Goal: Task Accomplishment & Management: Complete application form

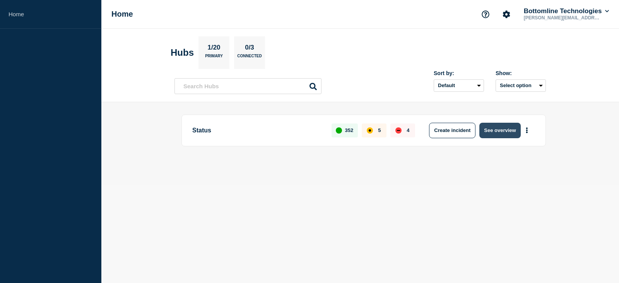
click at [486, 131] on button "See overview" at bounding box center [499, 130] width 41 height 15
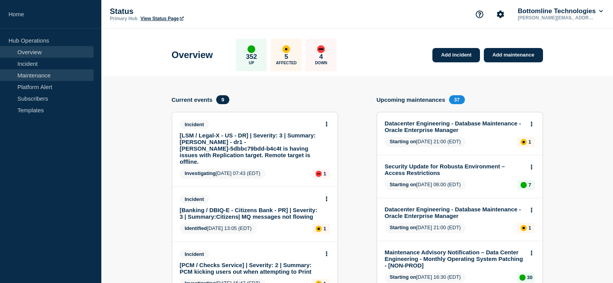
click at [30, 77] on link "Maintenance" at bounding box center [47, 75] width 94 height 12
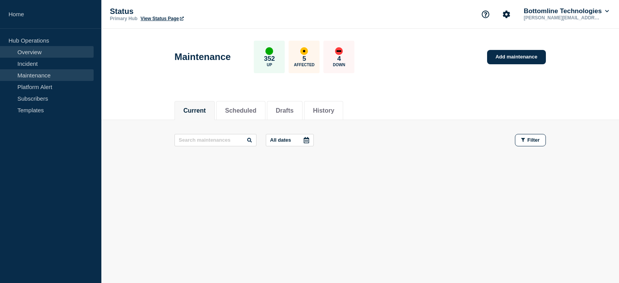
click at [33, 51] on link "Overview" at bounding box center [47, 52] width 94 height 12
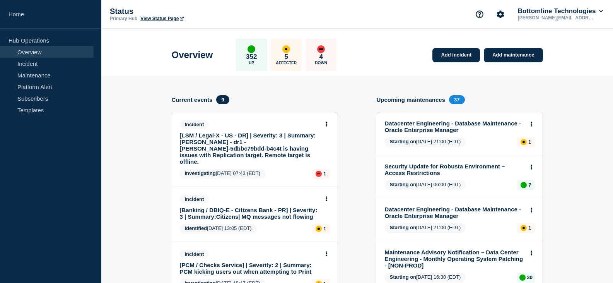
click at [253, 142] on link "[LSM / Legal-X - US - DR] | Severity: 3 | Summary: [PERSON_NAME] - dr1 - [PERSO…" at bounding box center [250, 148] width 140 height 33
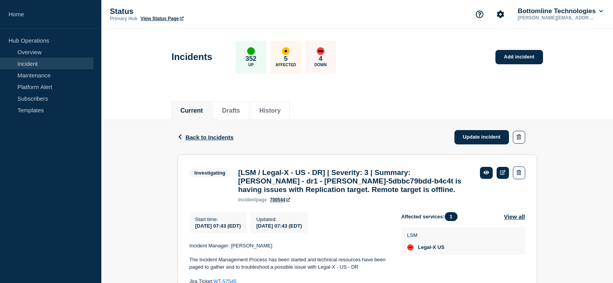
scroll to position [73, 0]
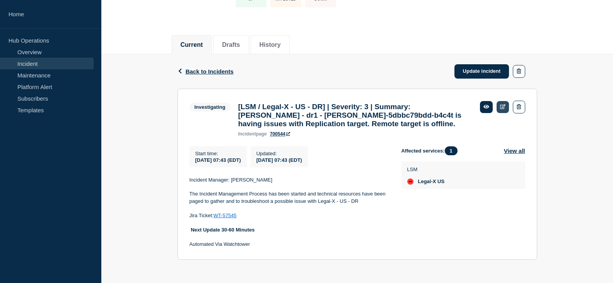
click at [503, 96] on body "Home Hub Operations Overview Incident Maintenance Platform Alert Subscribers Te…" at bounding box center [306, 75] width 613 height 283
click at [501, 104] on icon at bounding box center [503, 106] width 6 height 5
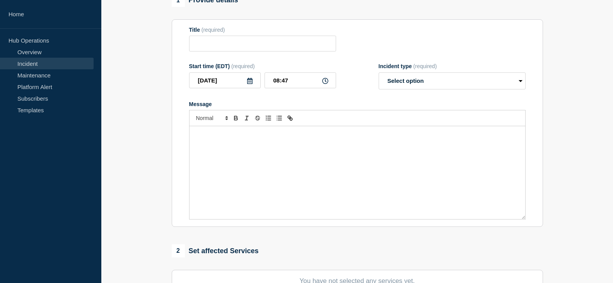
type input "[LSM / Legal-X - US - DR] | Severity: 3 | Summary: [PERSON_NAME] - dr1 - [PERSO…"
type input "07:43"
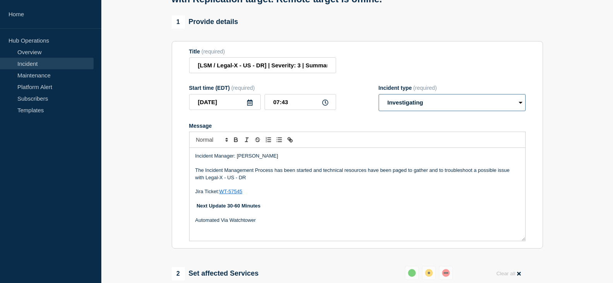
click at [432, 110] on select "Select option Investigating Identified Monitoring Resolved" at bounding box center [452, 102] width 147 height 17
click at [379, 99] on select "Select option Investigating Identified Monitoring Resolved" at bounding box center [452, 102] width 147 height 17
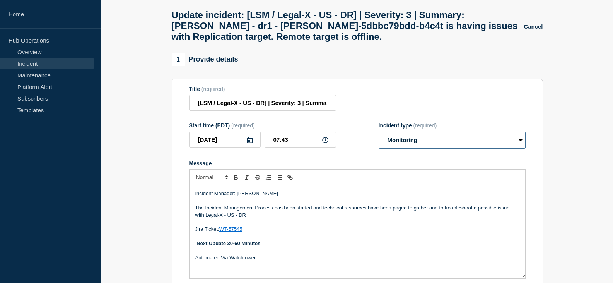
scroll to position [113, 0]
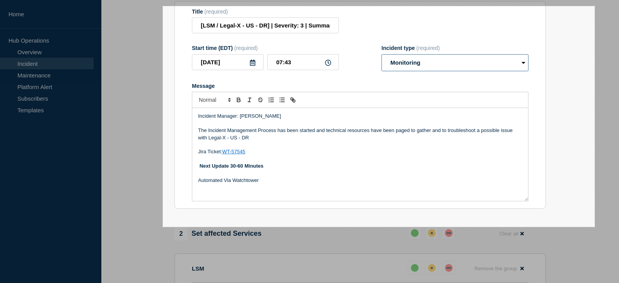
drag, startPoint x: 163, startPoint y: 6, endPoint x: 594, endPoint y: 227, distance: 484.6
click at [594, 227] on div "1116 X 570" at bounding box center [309, 181] width 619 height 589
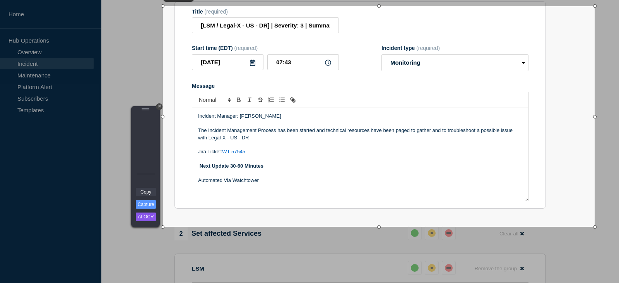
click at [147, 193] on link "Copy" at bounding box center [146, 192] width 20 height 9
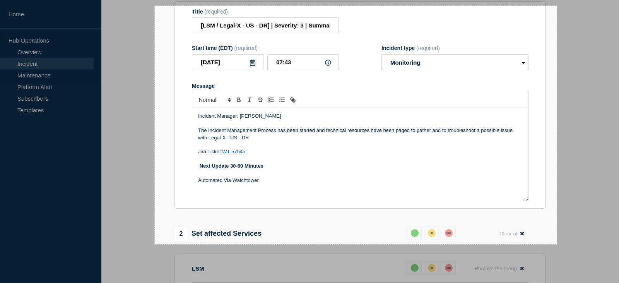
drag, startPoint x: 155, startPoint y: 6, endPoint x: 556, endPoint y: 244, distance: 467.1
click at [556, 244] on div "1039 X 616" at bounding box center [309, 181] width 619 height 589
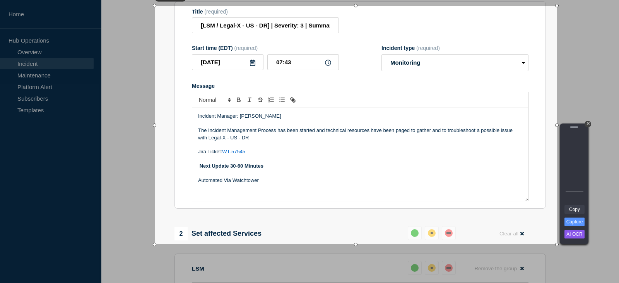
click at [580, 212] on link "Copy" at bounding box center [574, 209] width 20 height 9
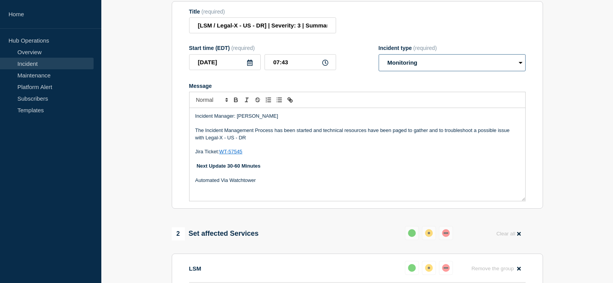
click at [421, 64] on select "Select option Investigating Identified Monitoring Resolved" at bounding box center [452, 62] width 147 height 17
select select "resolved"
click at [379, 60] on select "Select option Investigating Identified Monitoring Resolved" at bounding box center [452, 62] width 147 height 17
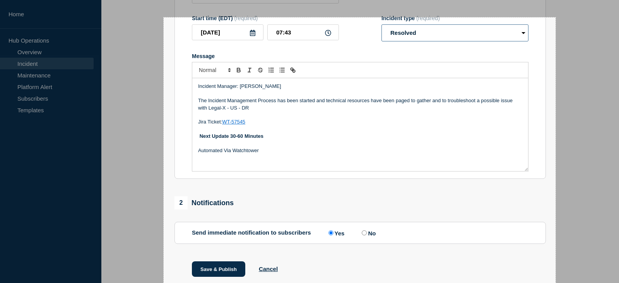
scroll to position [173, 0]
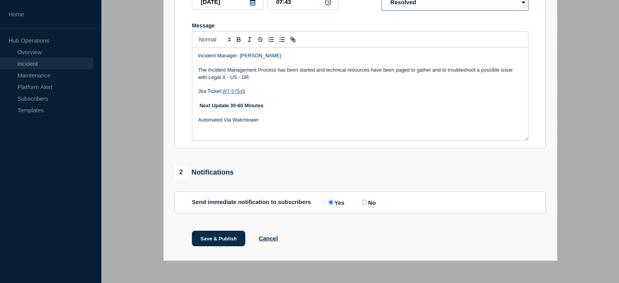
drag, startPoint x: 164, startPoint y: 2, endPoint x: 557, endPoint y: 260, distance: 470.5
click at [557, 260] on div "1017 X 707" at bounding box center [309, 54] width 619 height 455
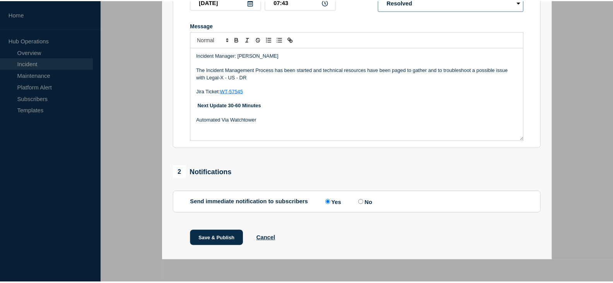
scroll to position [160, 0]
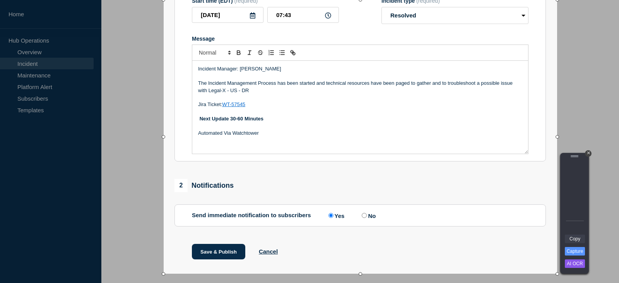
click at [575, 237] on link "Copy" at bounding box center [575, 238] width 20 height 9
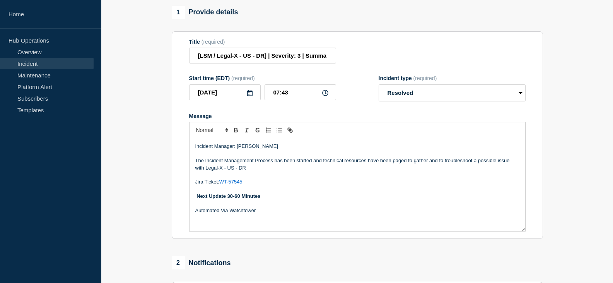
scroll to position [173, 0]
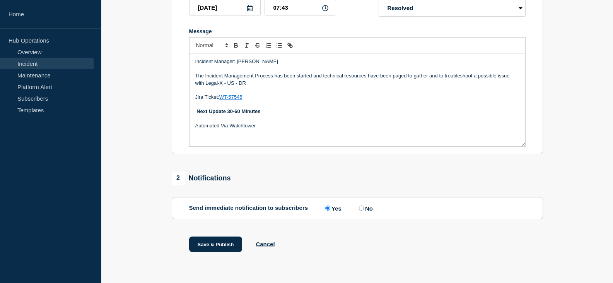
click at [258, 84] on p "The Incident Management Process has been started and technical resources have b…" at bounding box center [357, 79] width 324 height 14
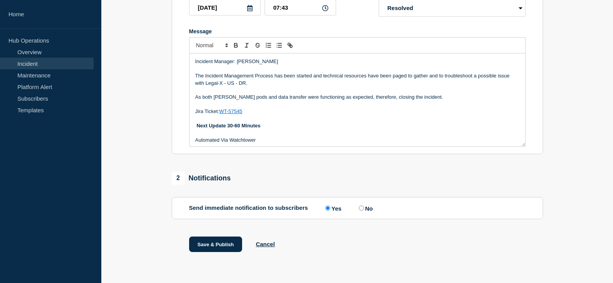
click at [370, 97] on p "As both [PERSON_NAME] pods and data transfer were functioning as expected, ther…" at bounding box center [357, 97] width 324 height 7
click at [450, 99] on p "As both [PERSON_NAME] pods and data transfer were functioning as expected, ther…" at bounding box center [357, 97] width 324 height 7
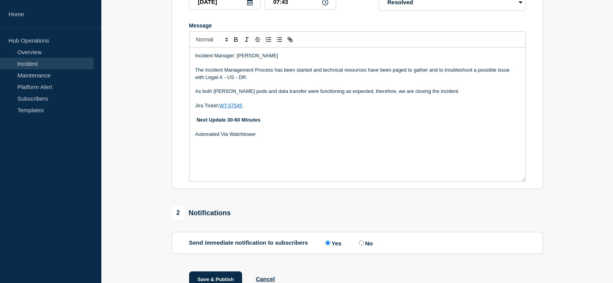
drag, startPoint x: 523, startPoint y: 144, endPoint x: 520, endPoint y: 186, distance: 41.4
click at [521, 181] on div "Incident Manager: [PERSON_NAME] The Incident Management Process has been starte…" at bounding box center [357, 114] width 336 height 133
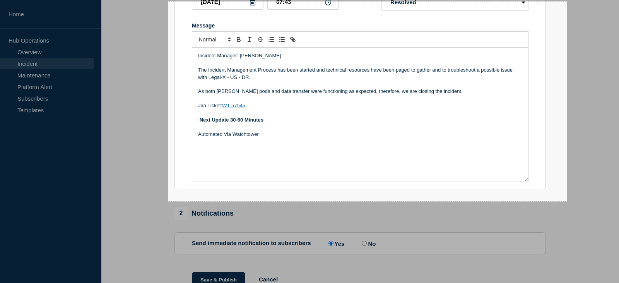
drag, startPoint x: 168, startPoint y: 2, endPoint x: 566, endPoint y: 201, distance: 445.5
click at [566, 201] on div "1030 X 516" at bounding box center [309, 75] width 619 height 496
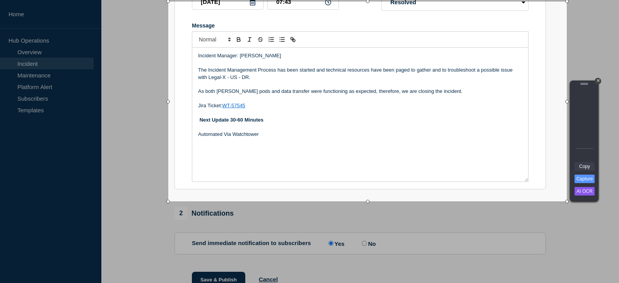
click at [581, 169] on link "Copy" at bounding box center [584, 166] width 20 height 9
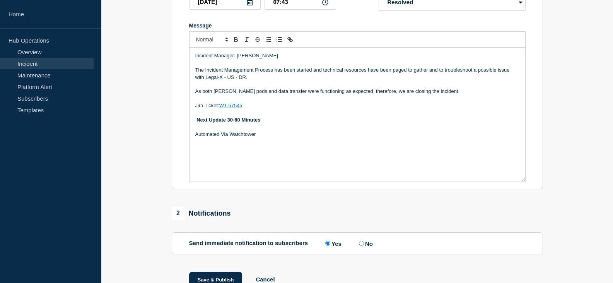
scroll to position [96, 0]
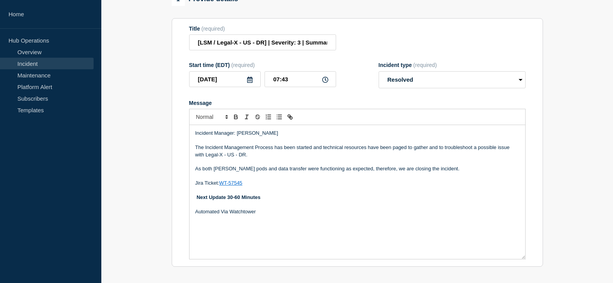
click at [244, 165] on p "Message" at bounding box center [357, 161] width 324 height 7
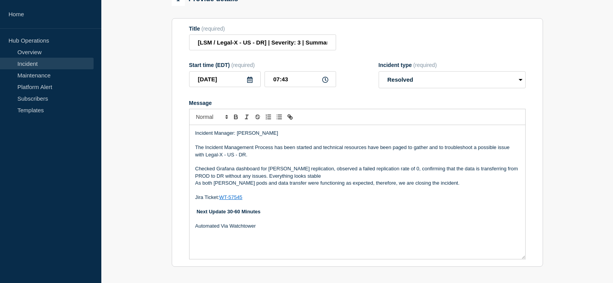
click at [197, 175] on p "Checked Grafana dashboard for [PERSON_NAME] replication, observed a failed repl…" at bounding box center [357, 172] width 324 height 14
click at [301, 179] on p "As verified, Grafana dashboard for [PERSON_NAME] replication, observed a failed…" at bounding box center [357, 172] width 324 height 14
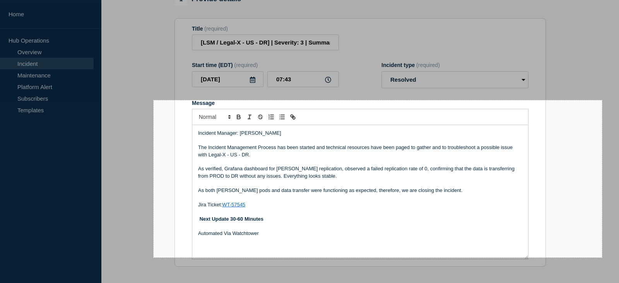
drag, startPoint x: 154, startPoint y: 100, endPoint x: 601, endPoint y: 257, distance: 474.5
click at [601, 257] on div "1159 X 406" at bounding box center [309, 152] width 619 height 496
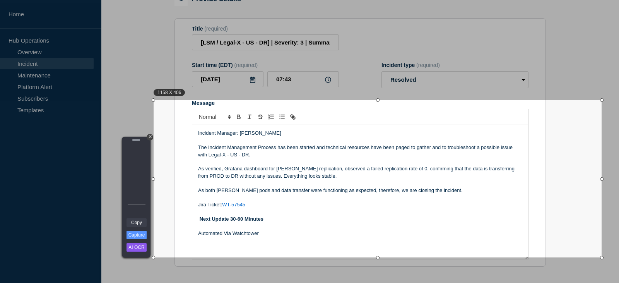
click at [144, 220] on link "Copy" at bounding box center [136, 222] width 20 height 9
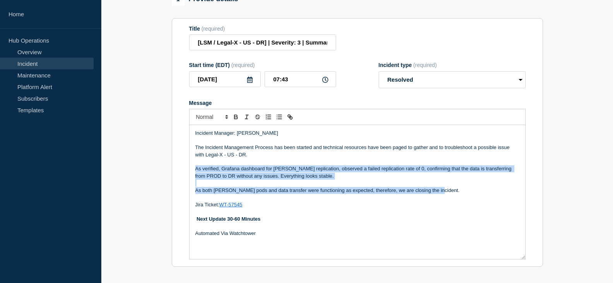
drag, startPoint x: 434, startPoint y: 196, endPoint x: 193, endPoint y: 172, distance: 242.0
click at [193, 172] on div "Incident Manager: [PERSON_NAME] The Incident Management Process has been starte…" at bounding box center [357, 192] width 336 height 134
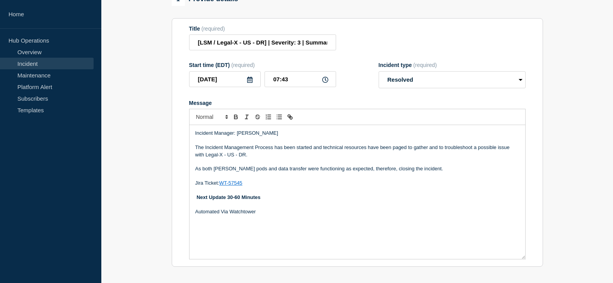
click at [261, 158] on p "The Incident Management Process has been started and technical resources have b…" at bounding box center [357, 151] width 324 height 14
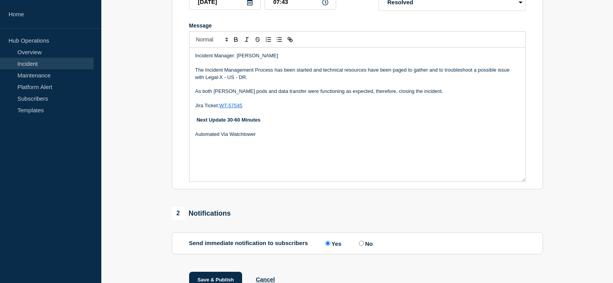
scroll to position [214, 0]
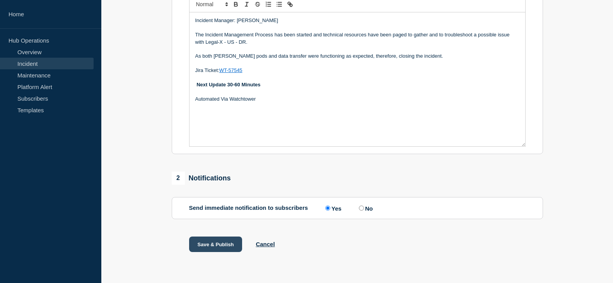
click at [218, 243] on button "Save & Publish" at bounding box center [215, 243] width 53 height 15
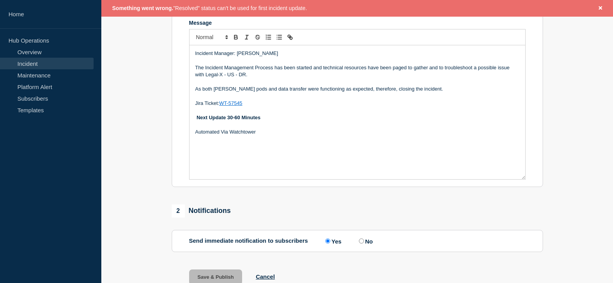
scroll to position [114, 0]
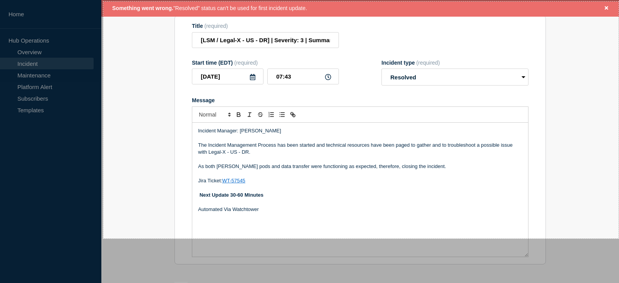
drag, startPoint x: 103, startPoint y: 2, endPoint x: 618, endPoint y: 238, distance: 566.8
click at [618, 238] on div "1332 X 612" at bounding box center [309, 142] width 619 height 513
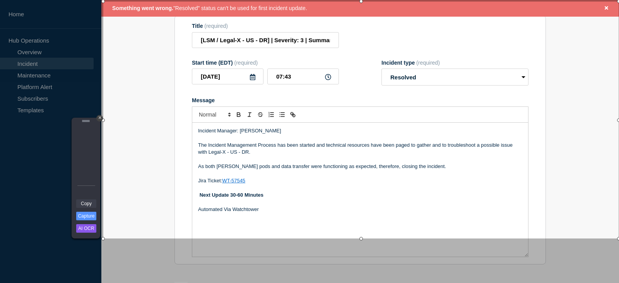
click at [91, 203] on link "Copy" at bounding box center [86, 203] width 20 height 9
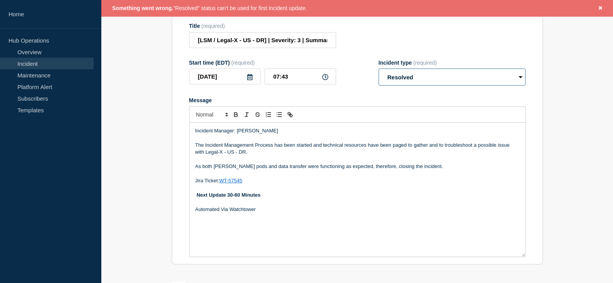
click at [432, 85] on select "Select option Investigating Identified Monitoring Resolved" at bounding box center [452, 76] width 147 height 17
click at [307, 198] on p "Next Update 30-60 Minutes" at bounding box center [357, 194] width 324 height 7
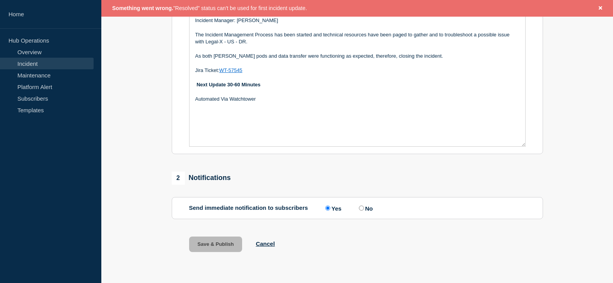
scroll to position [76, 0]
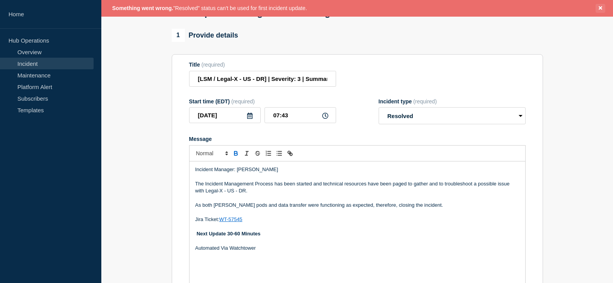
click at [601, 7] on icon "Close banner" at bounding box center [600, 7] width 3 height 3
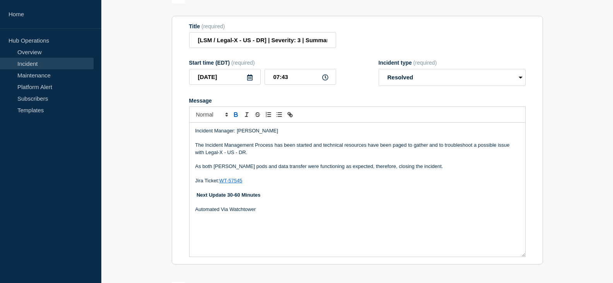
scroll to position [175, 0]
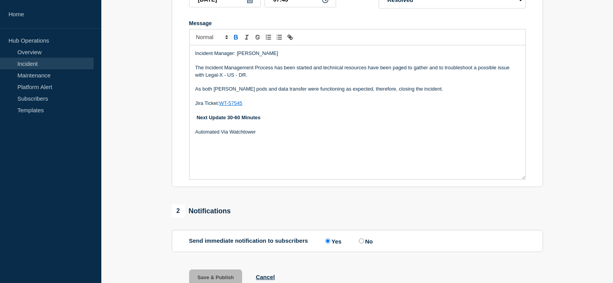
drag, startPoint x: 256, startPoint y: 81, endPoint x: 193, endPoint y: 70, distance: 64.0
click at [193, 70] on div "Incident Manager: [PERSON_NAME] The Incident Management Process has been starte…" at bounding box center [357, 112] width 336 height 134
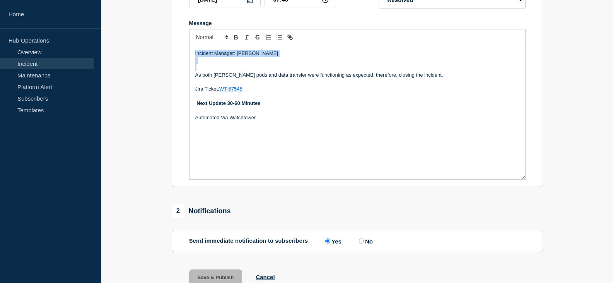
drag, startPoint x: 218, startPoint y: 71, endPoint x: 181, endPoint y: 50, distance: 41.7
click at [181, 50] on section "Title (required) [LSM / Legal-X - US - DR] | Severity: 3 | Summary: [PERSON_NAM…" at bounding box center [357, 63] width 371 height 249
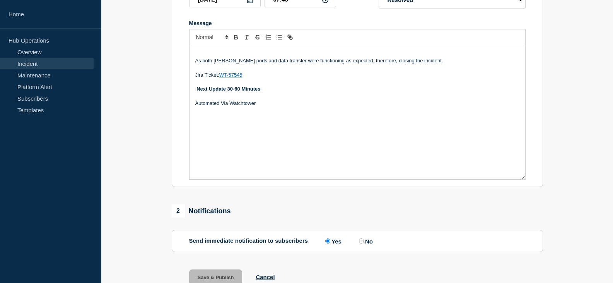
drag, startPoint x: 269, startPoint y: 107, endPoint x: 197, endPoint y: 94, distance: 73.1
click at [197, 94] on div "As both [PERSON_NAME] pods and data transfer were functioning as expected, ther…" at bounding box center [357, 112] width 336 height 134
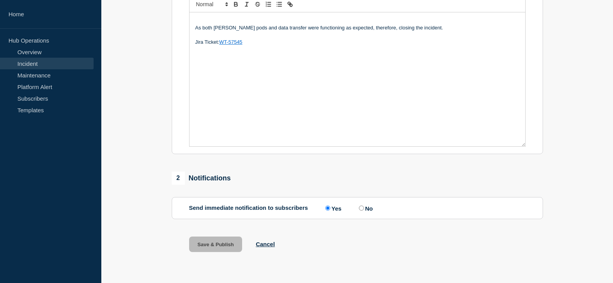
click at [364, 208] on input "No" at bounding box center [361, 207] width 5 height 5
radio input "true"
click at [332, 207] on label "Yes" at bounding box center [332, 207] width 18 height 7
click at [330, 207] on input "Yes" at bounding box center [327, 207] width 5 height 5
radio input "true"
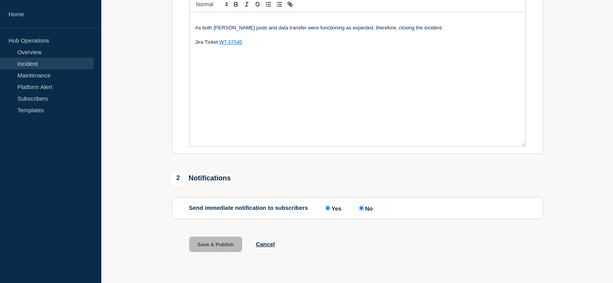
radio input "false"
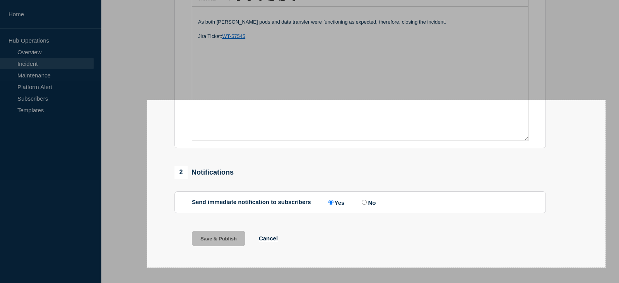
drag, startPoint x: 314, startPoint y: 214, endPoint x: 605, endPoint y: 267, distance: 296.0
click at [605, 267] on div "1185 X 432" at bounding box center [309, 34] width 619 height 496
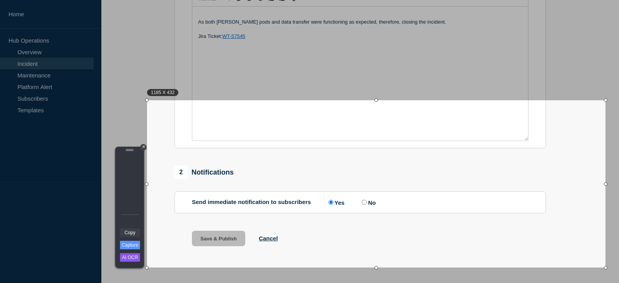
click at [130, 232] on link "Copy" at bounding box center [130, 232] width 20 height 9
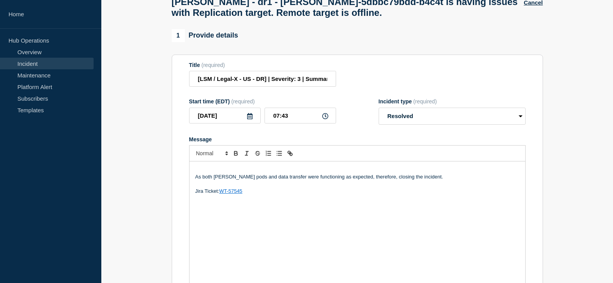
scroll to position [0, 0]
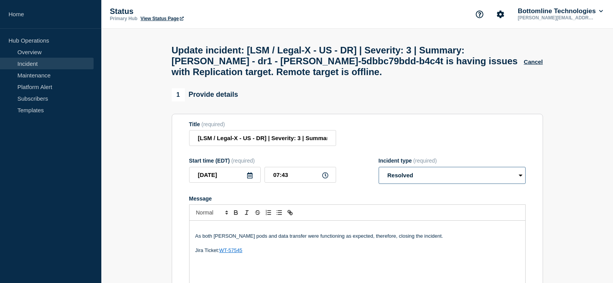
click at [468, 181] on select "Select option Investigating Identified Monitoring Resolved" at bounding box center [452, 175] width 147 height 17
click at [429, 137] on div "Title (required) [LSM / Legal-X - US - DR] | Severity: 3 | Summary: [PERSON_NAM…" at bounding box center [357, 133] width 336 height 25
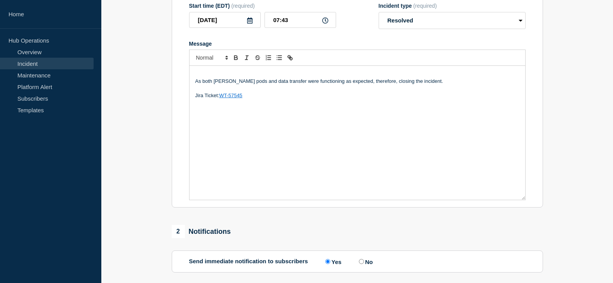
scroll to position [214, 0]
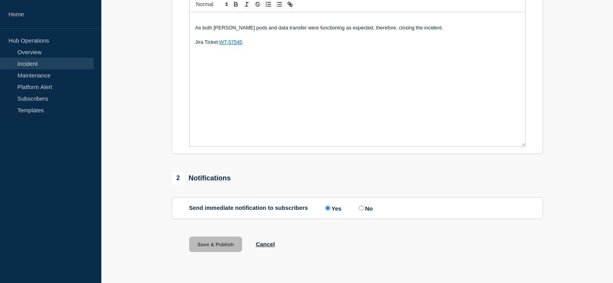
click at [261, 61] on div "As both [PERSON_NAME] pods and data transfer were functioning as expected, ther…" at bounding box center [357, 79] width 336 height 134
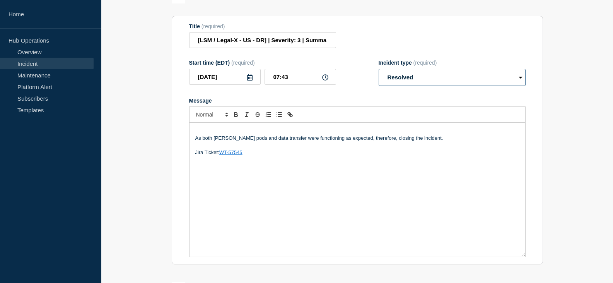
click at [421, 85] on select "Select option Investigating Identified Monitoring Resolved" at bounding box center [452, 77] width 147 height 17
click at [328, 166] on div "As both [PERSON_NAME] pods and data transfer were functioning as expected, ther…" at bounding box center [357, 190] width 336 height 134
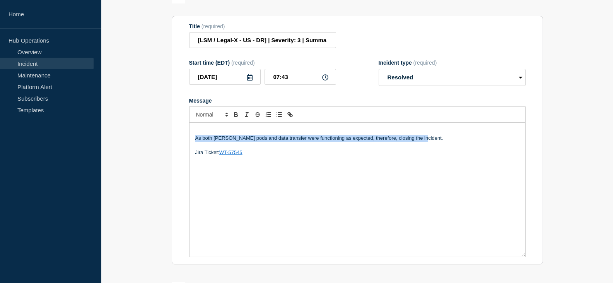
drag, startPoint x: 425, startPoint y: 142, endPoint x: 193, endPoint y: 142, distance: 232.0
click at [193, 142] on div "As both [PERSON_NAME] pods and data transfer were functioning as expected, ther…" at bounding box center [357, 190] width 336 height 134
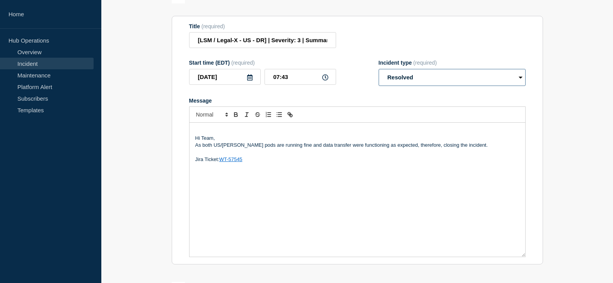
click at [436, 84] on select "Select option Investigating Identified Monitoring Resolved" at bounding box center [452, 77] width 147 height 17
click at [341, 148] on p "As both US/[PERSON_NAME] pods are running fine and data transfer were functioni…" at bounding box center [357, 145] width 324 height 7
click at [226, 176] on div "Hi Team, As both US/[PERSON_NAME] pods are running fine and data transfer were …" at bounding box center [357, 190] width 336 height 134
click at [345, 175] on div "Hi Team, As both US/[PERSON_NAME] pods are running fine and data transfer were …" at bounding box center [357, 190] width 336 height 134
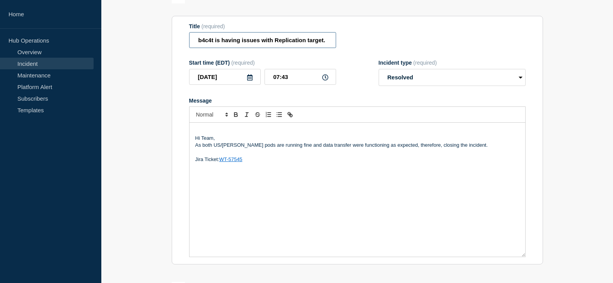
drag, startPoint x: 291, startPoint y: 45, endPoint x: 378, endPoint y: 44, distance: 87.0
click at [378, 44] on div "Title (required) [LSM / Legal-X - US - DR] | Severity: 3 | Summary: [PERSON_NAM…" at bounding box center [357, 35] width 336 height 25
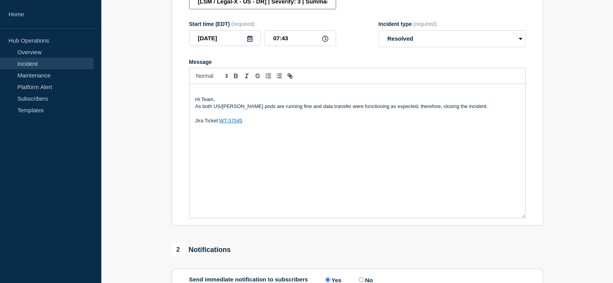
scroll to position [98, 0]
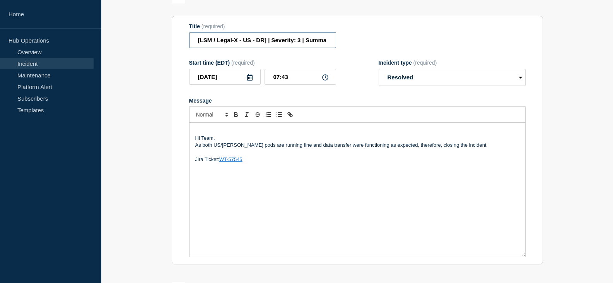
click at [264, 42] on input "[LSM / Legal-X - US - DR] | Severity: 3 | Summary: [PERSON_NAME] - dr1 - [PERSO…" at bounding box center [262, 40] width 147 height 16
drag, startPoint x: 263, startPoint y: 44, endPoint x: 395, endPoint y: 46, distance: 131.9
click at [395, 46] on div "Title (required) [LSM / Legal-X - US - DR] | Severity: 3 | Summary: [PERSON_NAM…" at bounding box center [357, 35] width 336 height 25
click at [328, 46] on input "[LSM / Legal-X - US - DR] | Severity: 3 | Summary: [PERSON_NAME] - dr1 - [PERSO…" at bounding box center [262, 40] width 147 height 16
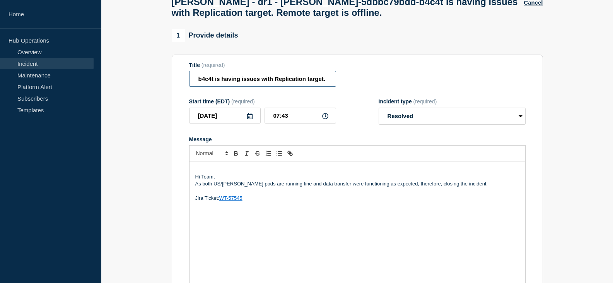
scroll to position [20, 0]
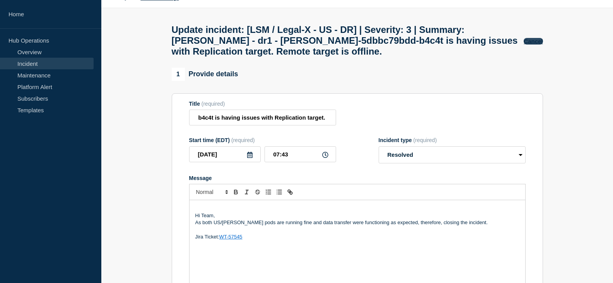
click at [530, 44] on button "Cancel" at bounding box center [533, 41] width 19 height 7
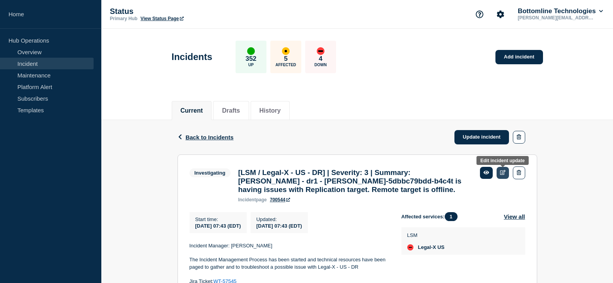
click at [505, 175] on link at bounding box center [502, 173] width 13 height 12
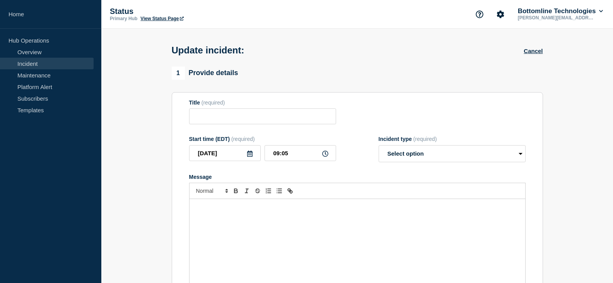
type input "[LSM / Legal-X - US - DR] | Severity: 3 | Summary: [PERSON_NAME] - dr1 - [PERSO…"
type input "07:43"
select select "investigating"
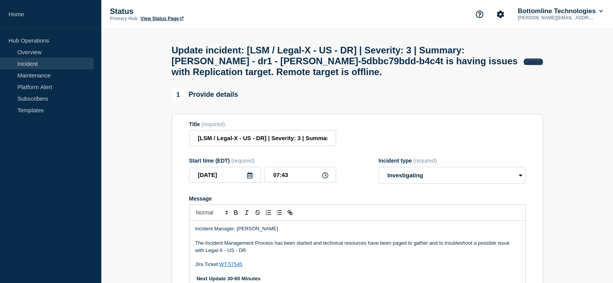
click at [533, 64] on button "Cancel" at bounding box center [533, 61] width 19 height 7
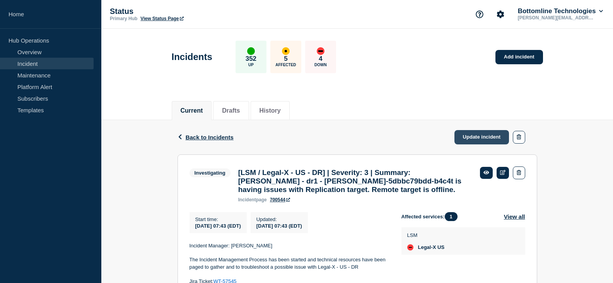
click at [473, 138] on link "Update incident" at bounding box center [481, 137] width 55 height 14
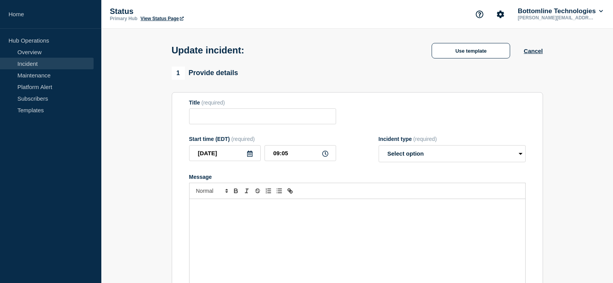
type input "[LSM / Legal-X - US - DR] | Severity: 3 | Summary: [PERSON_NAME] - dr1 - [PERSO…"
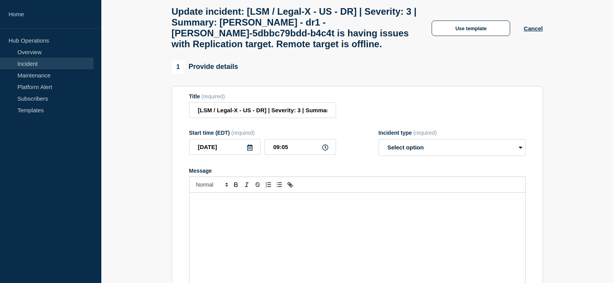
scroll to position [116, 0]
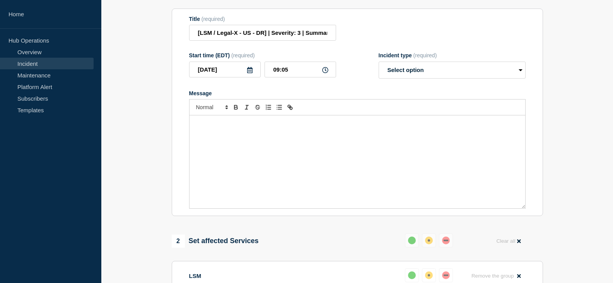
click at [249, 149] on div "Message" at bounding box center [357, 161] width 336 height 93
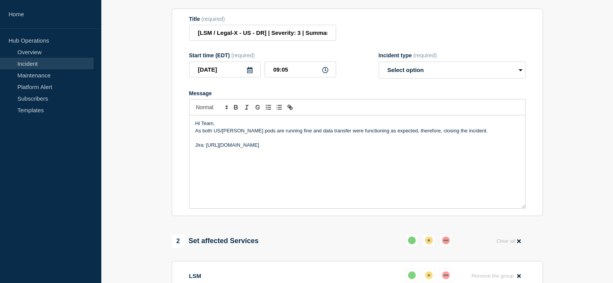
click at [228, 184] on div "Hi Team, As both US/[PERSON_NAME] pods are running fine and data transfer were …" at bounding box center [357, 161] width 336 height 93
click at [357, 168] on div "Hi Team, As both US/DR MinIO pods are running fine and data transfer were funct…" at bounding box center [357, 161] width 336 height 93
click at [423, 73] on select "Select option Investigating Identified Monitoring Resolved" at bounding box center [452, 69] width 147 height 17
select select "resolved"
click at [379, 69] on select "Select option Investigating Identified Monitoring Resolved" at bounding box center [452, 69] width 147 height 17
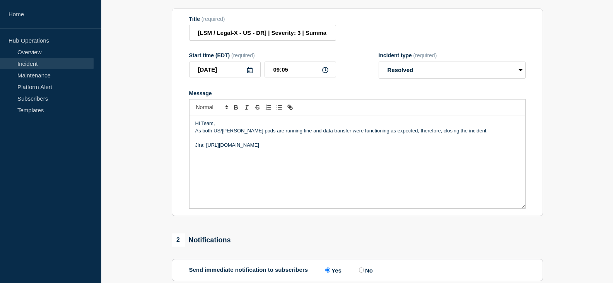
drag, startPoint x: 309, startPoint y: 152, endPoint x: 206, endPoint y: 152, distance: 103.6
click at [206, 148] on p "Jira: https://jira.bottomline.tech/browse/WT-57545" at bounding box center [357, 145] width 324 height 7
copy p "[URL][DOMAIN_NAME]"
click at [290, 107] on icon "Toggle link" at bounding box center [289, 106] width 3 height 3
click at [300, 133] on link at bounding box center [302, 131] width 18 height 6
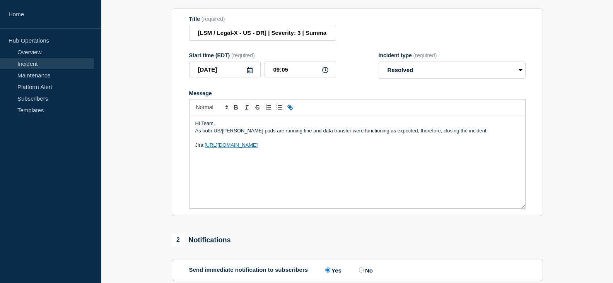
click at [289, 108] on line "Toggle link" at bounding box center [290, 107] width 2 height 2
click at [308, 148] on p "Jira: https://jira.bottomline.tech/browse/WT-57545" at bounding box center [357, 145] width 324 height 7
drag, startPoint x: 315, startPoint y: 151, endPoint x: 206, endPoint y: 151, distance: 109.4
click at [206, 148] on p "Jira: https://jira.bottomline.tech/browse/WT-57545" at bounding box center [357, 145] width 324 height 7
click at [290, 107] on icon "Toggle link" at bounding box center [289, 106] width 3 height 3
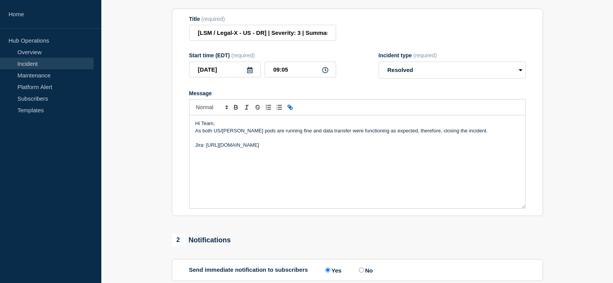
type input "[URL][DOMAIN_NAME]"
click at [303, 133] on link at bounding box center [302, 131] width 18 height 6
click at [305, 168] on div "Hi Team, As both US/DR MinIO pods are running fine and data transfer were funct…" at bounding box center [357, 161] width 336 height 93
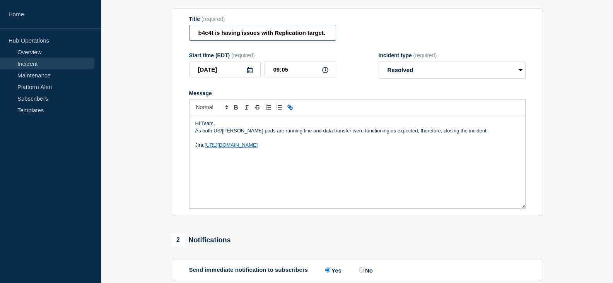
drag, startPoint x: 306, startPoint y: 40, endPoint x: 331, endPoint y: 42, distance: 25.6
click at [331, 41] on input "[LSM / Legal-X - US - DR] | Severity: 3 | Summary: [PERSON_NAME] - dr1 - [PERSO…" at bounding box center [262, 33] width 147 height 16
click at [327, 41] on input "[LSM / Legal-X - US - DR] | Severity: 3 | Summary: [PERSON_NAME] - dr1 - [PERSO…" at bounding box center [262, 33] width 147 height 16
drag, startPoint x: 314, startPoint y: 39, endPoint x: 177, endPoint y: 42, distance: 137.7
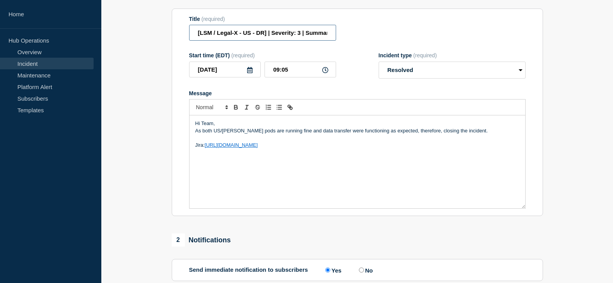
click at [177, 42] on section "Title (required) [LSM / Legal-X - US - DR] | Severity: 3 | Summary: MinIO - dr1…" at bounding box center [357, 113] width 371 height 208
click at [241, 41] on input "[LSM / Legal-X - US - DR] | Severity: 3 | Summary: [PERSON_NAME] - dr1 - [PERSO…" at bounding box center [262, 33] width 147 height 16
click at [305, 38] on input "[LSM / Legal-X - US - DR] | Severity: 3 | Summary: [PERSON_NAME] - dr1 - [PERSO…" at bounding box center [262, 33] width 147 height 16
click at [301, 41] on input "[LSM / Legal-X - US - DR] | Severity: 3 | Summary: [PERSON_NAME] - dr1 - [PERSO…" at bounding box center [262, 33] width 147 height 16
click at [304, 41] on input "[LSM / Legal-X - US - DR] | Severity: 3 | Summary: [PERSON_NAME] - dr1 - [PERSO…" at bounding box center [262, 33] width 147 height 16
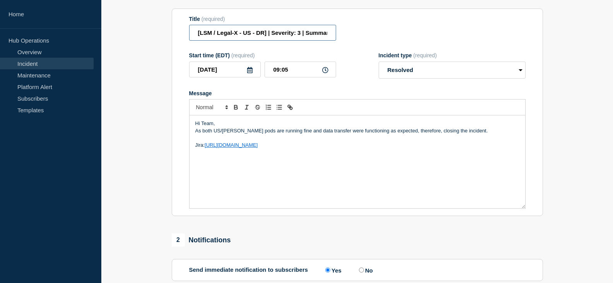
click at [301, 39] on input "[LSM / Legal-X - US - DR] | Severity: 3 | Summary: [PERSON_NAME] - dr1 - [PERSO…" at bounding box center [262, 33] width 147 height 16
paste input "WT-57545"
click at [306, 41] on input "[LSM / Legal-X - US - DR] | Severity: 3 | WT-57545 | Summary: MinIO - dr1 - min…" at bounding box center [262, 33] width 147 height 16
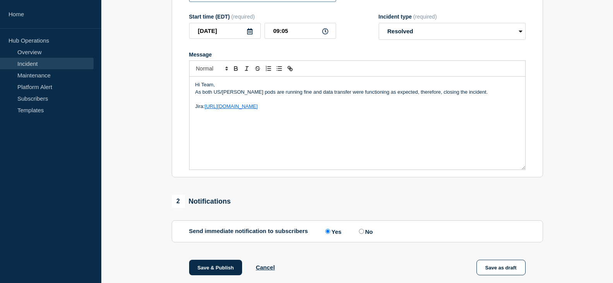
scroll to position [251, 0]
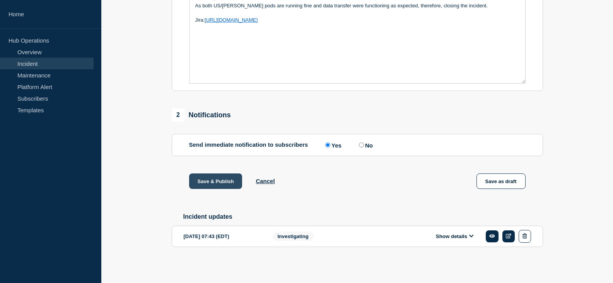
type input "[LSM / Legal-X - US - DR] | Severity: 3 | WT-57545 | Summary: MinIO - dr1 - min…"
click at [219, 176] on button "Save & Publish" at bounding box center [215, 180] width 53 height 15
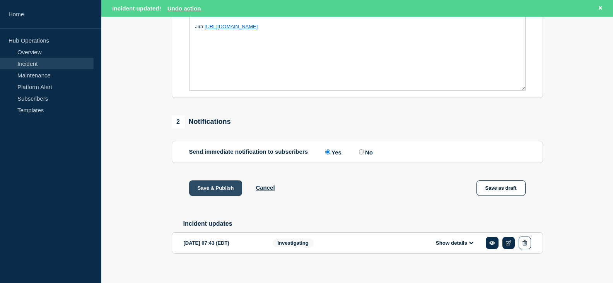
scroll to position [267, 0]
